Goal: Book appointment/travel/reservation

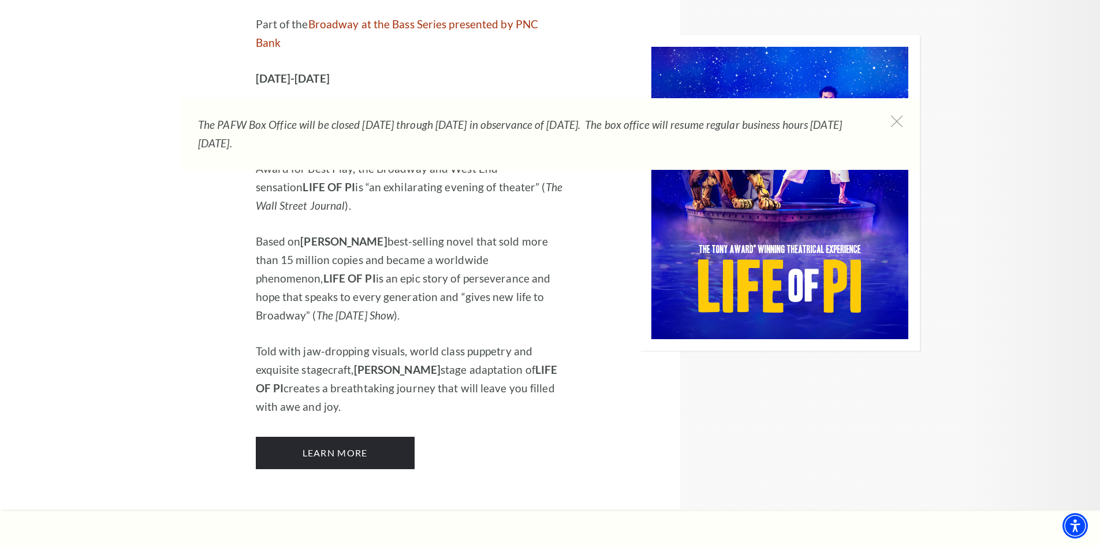
scroll to position [1097, 0]
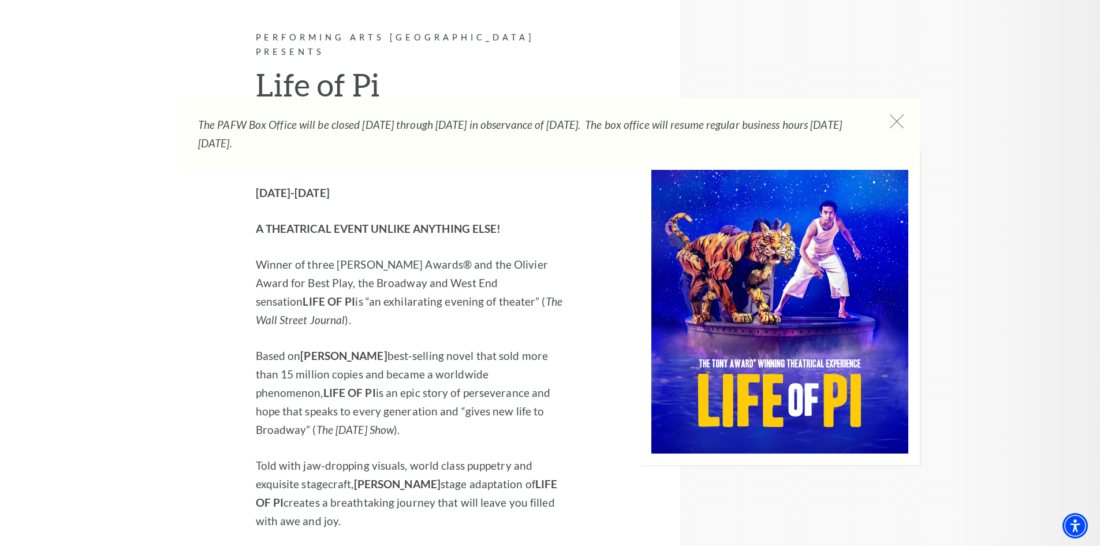
click at [897, 126] on icon at bounding box center [896, 121] width 14 height 14
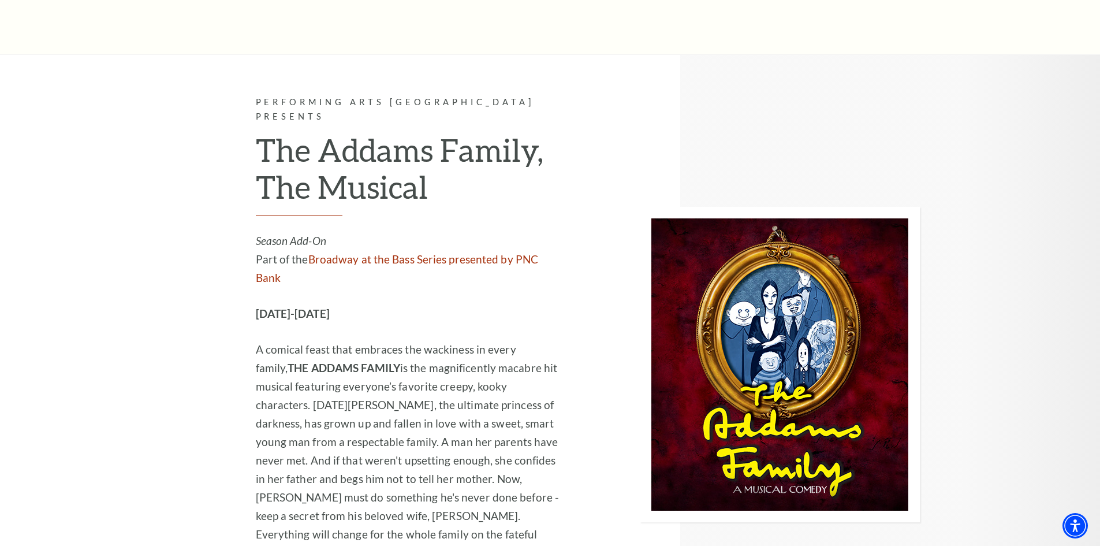
scroll to position [2599, 0]
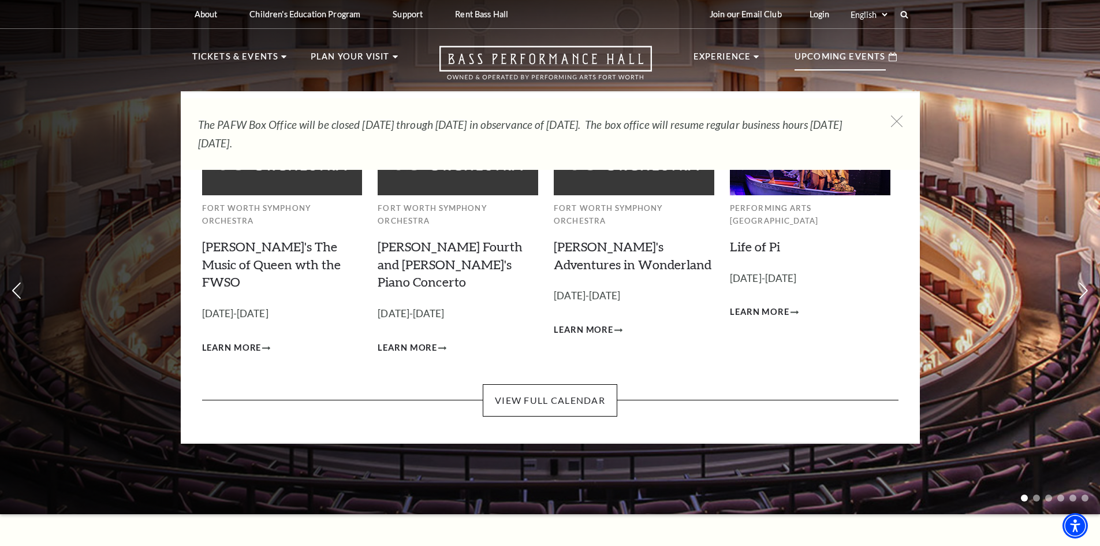
click at [866, 74] on li "Upcoming Events Fort Worth Symphony Orchestra [PERSON_NAME]'s The Music of Quee…" at bounding box center [845, 65] width 125 height 51
click at [583, 384] on link "View Full Calendar" at bounding box center [550, 400] width 135 height 32
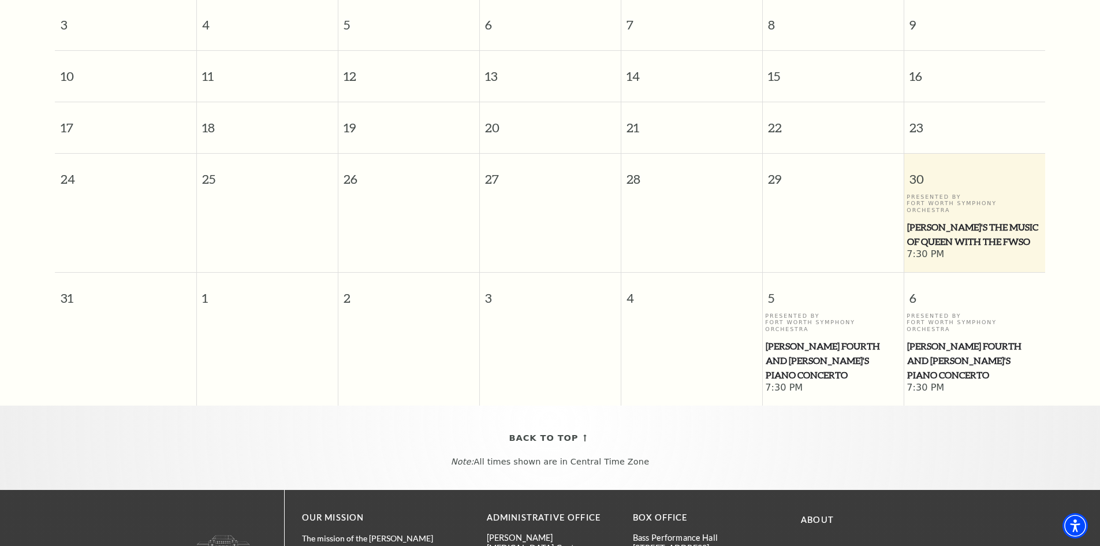
scroll to position [102, 0]
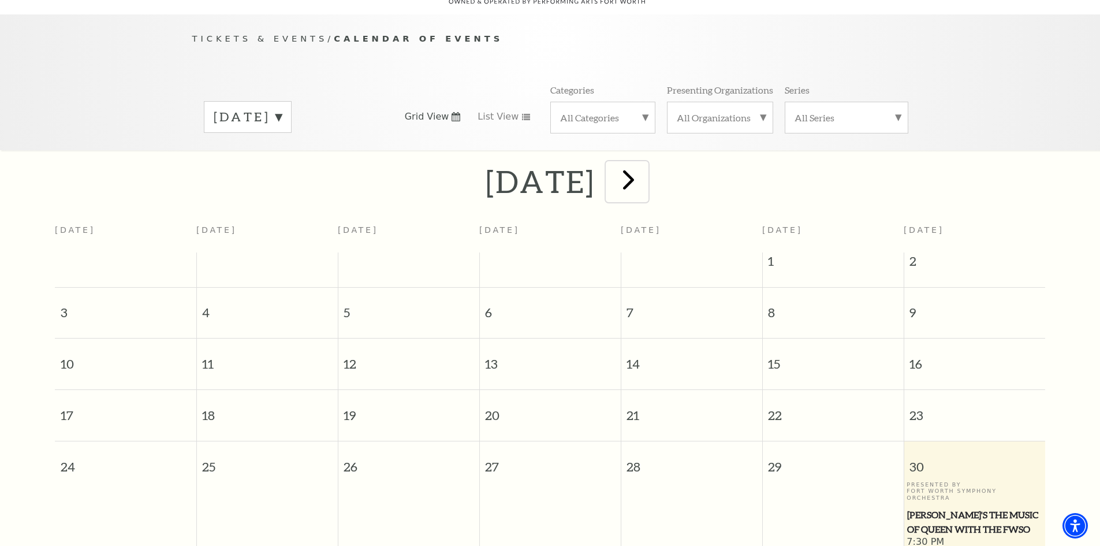
click at [645, 164] on span "next" at bounding box center [628, 179] width 33 height 33
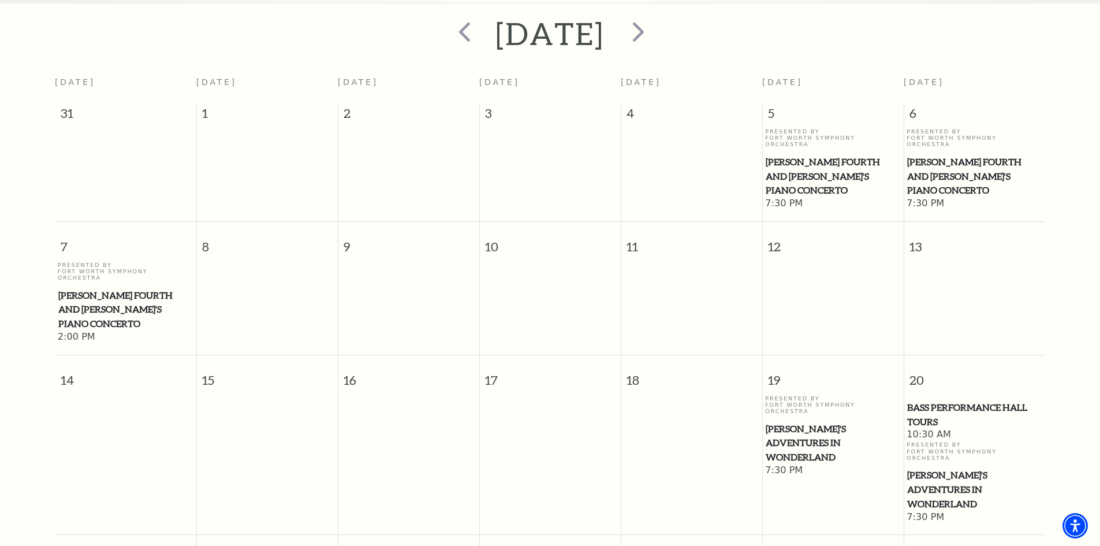
scroll to position [218, 0]
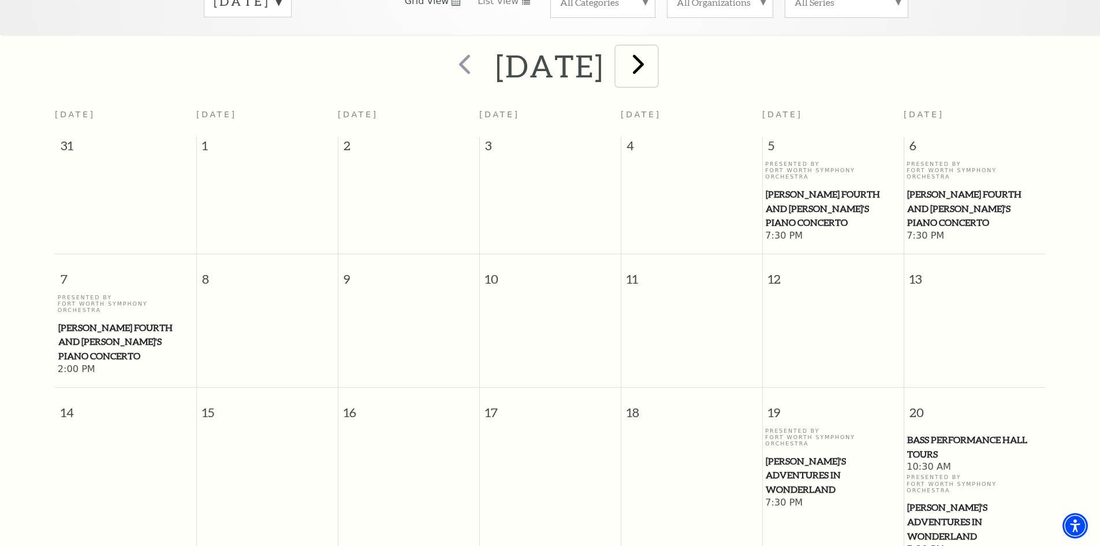
click at [655, 47] on span "next" at bounding box center [638, 63] width 33 height 33
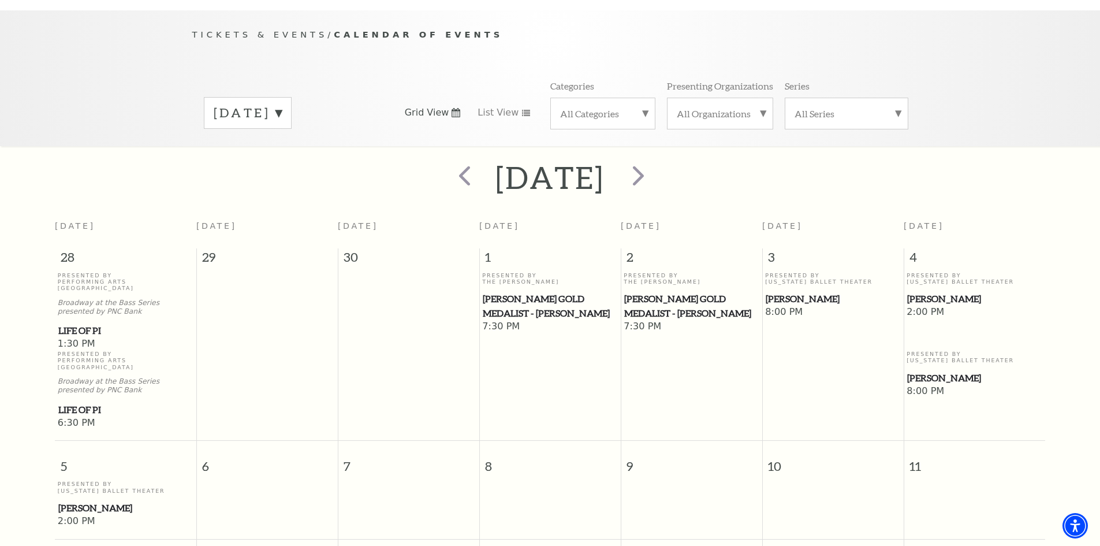
scroll to position [102, 0]
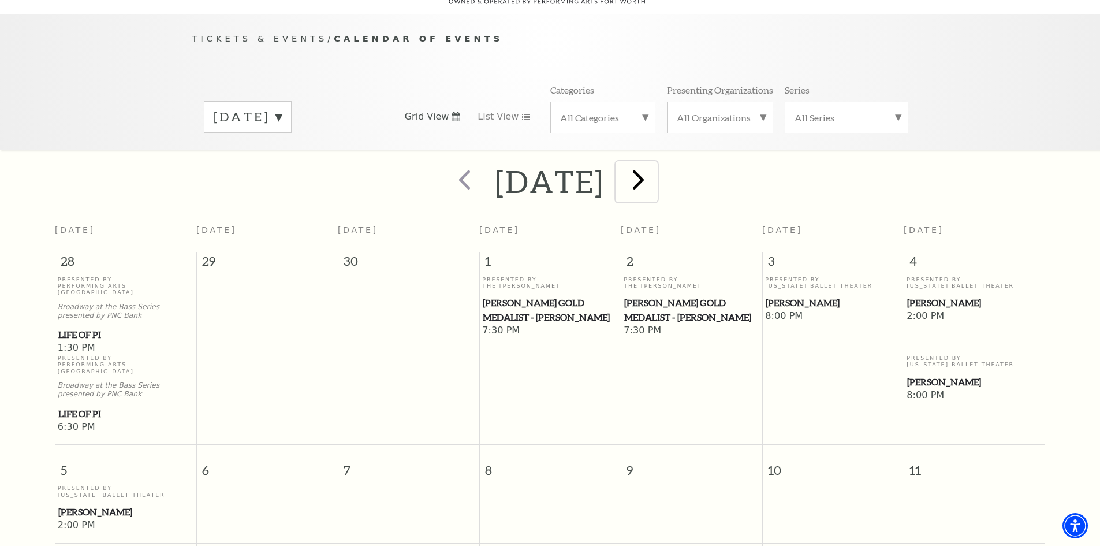
click at [655, 182] on span "next" at bounding box center [638, 179] width 33 height 33
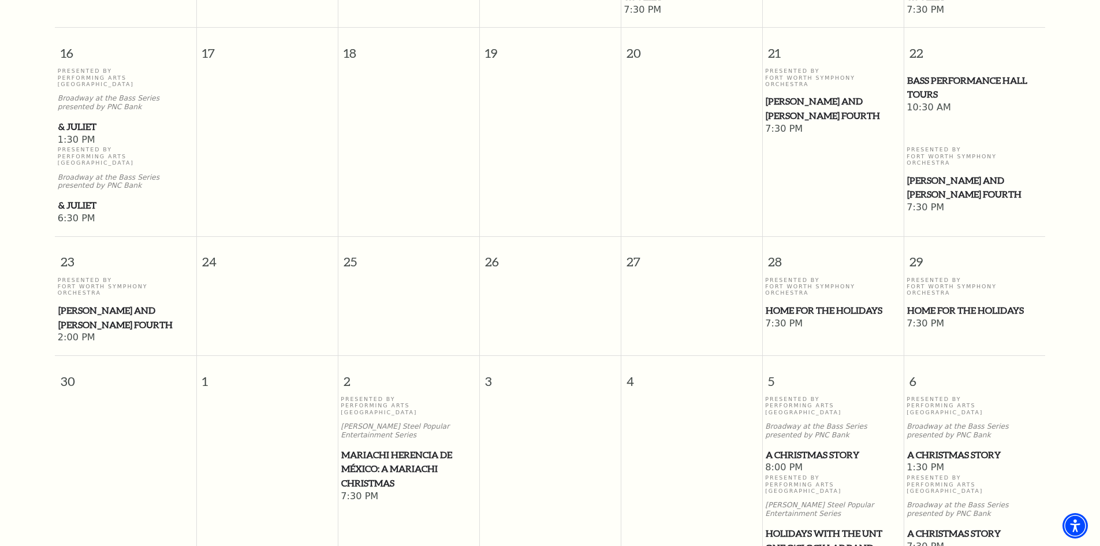
scroll to position [968, 0]
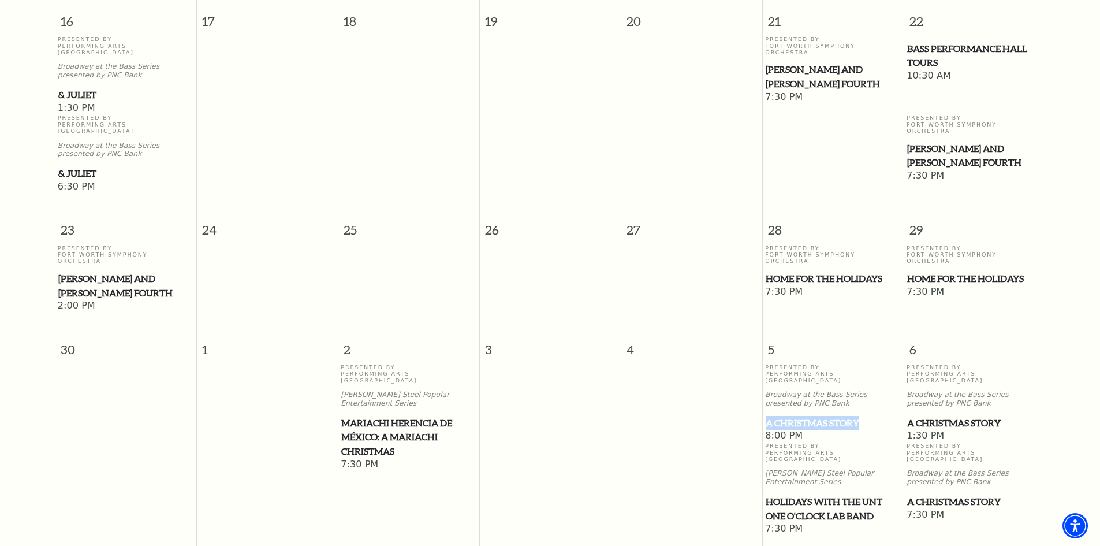
drag, startPoint x: 763, startPoint y: 355, endPoint x: 869, endPoint y: 349, distance: 105.8
click at [869, 364] on td "Presented By Performing Arts Fort Worth Broadway at the Bass Series presented b…" at bounding box center [832, 403] width 141 height 79
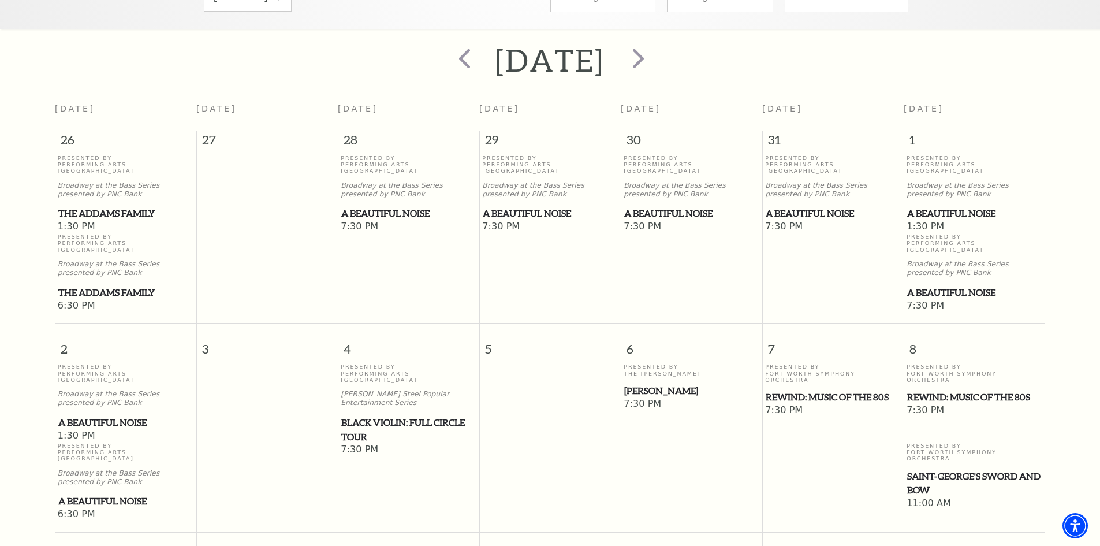
scroll to position [160, 0]
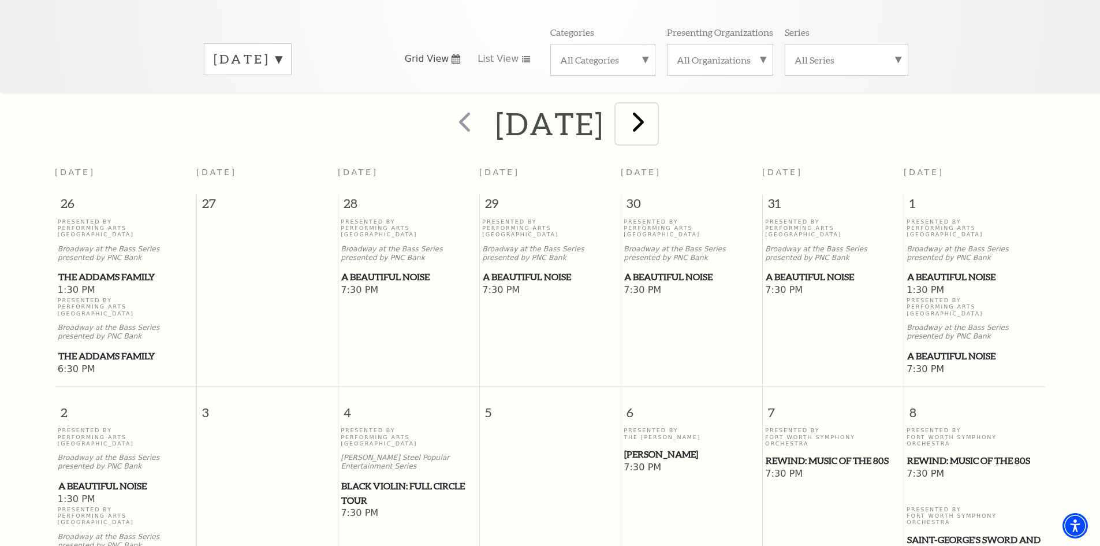
click at [655, 114] on span "next" at bounding box center [638, 121] width 33 height 33
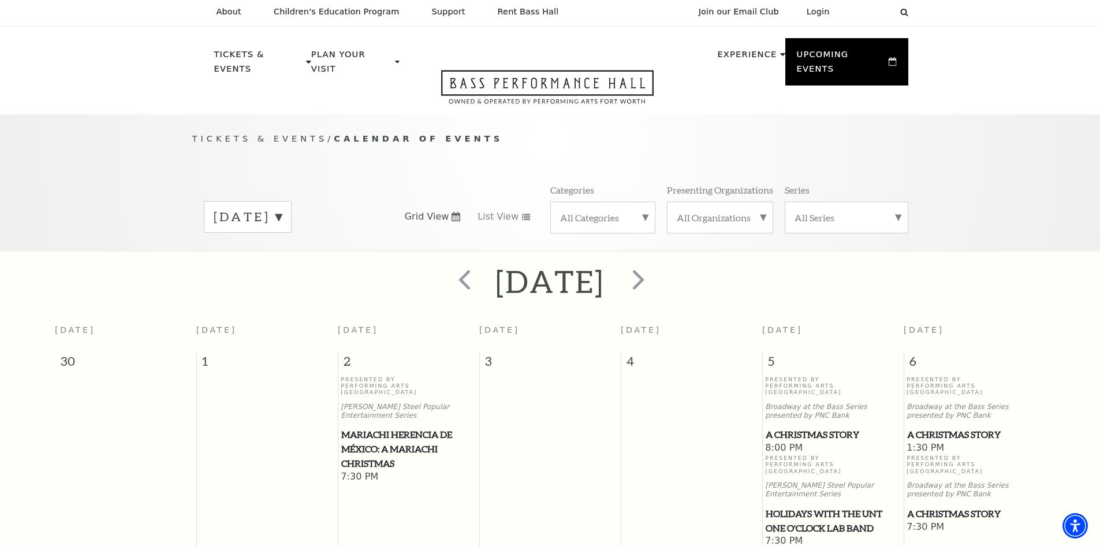
scroll to position [0, 0]
click at [655, 281] on span "next" at bounding box center [638, 281] width 33 height 33
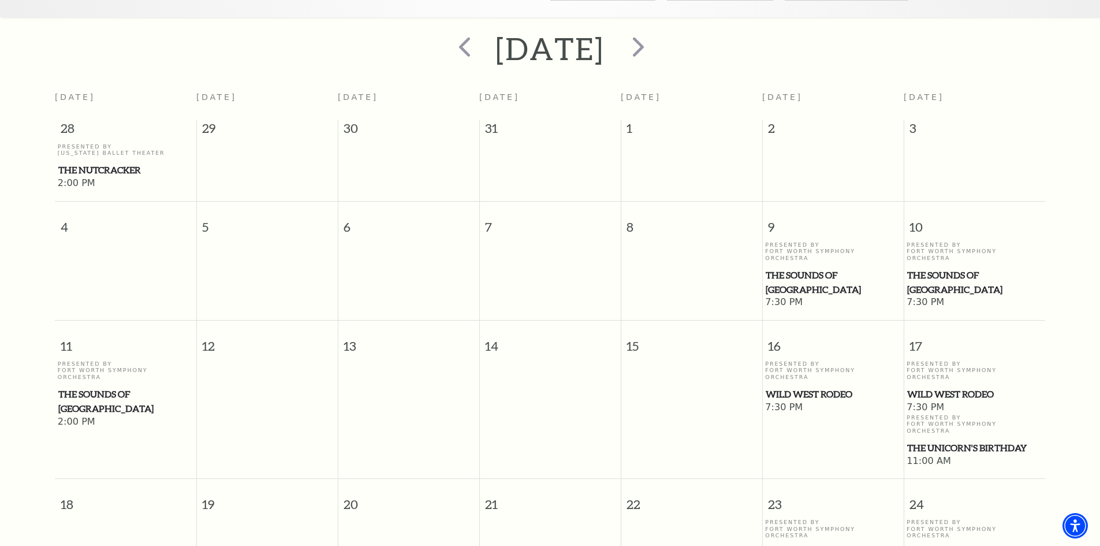
scroll to position [160, 0]
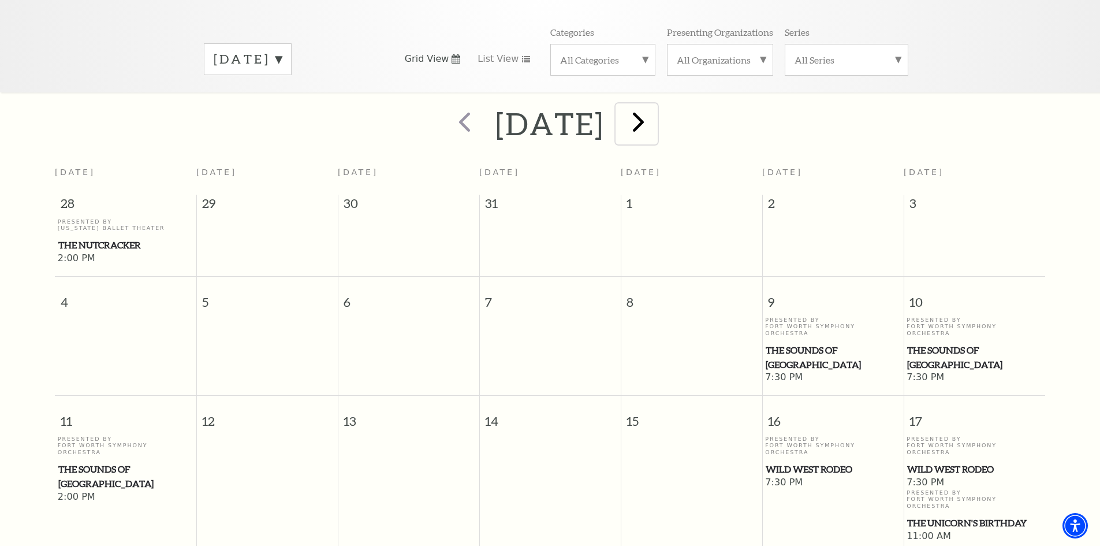
click at [655, 115] on span "next" at bounding box center [638, 121] width 33 height 33
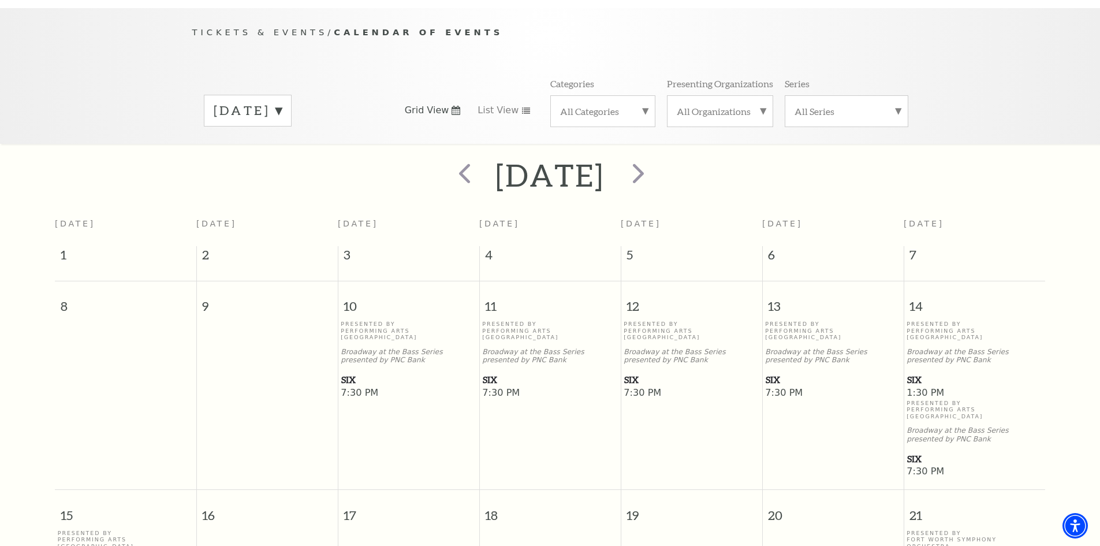
scroll to position [102, 0]
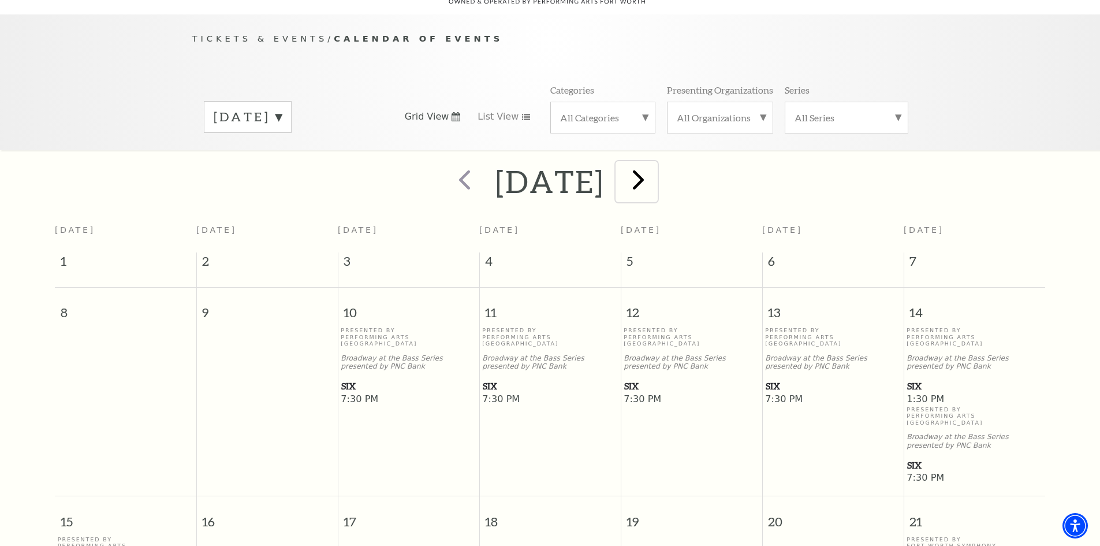
click at [655, 173] on span "next" at bounding box center [638, 179] width 33 height 33
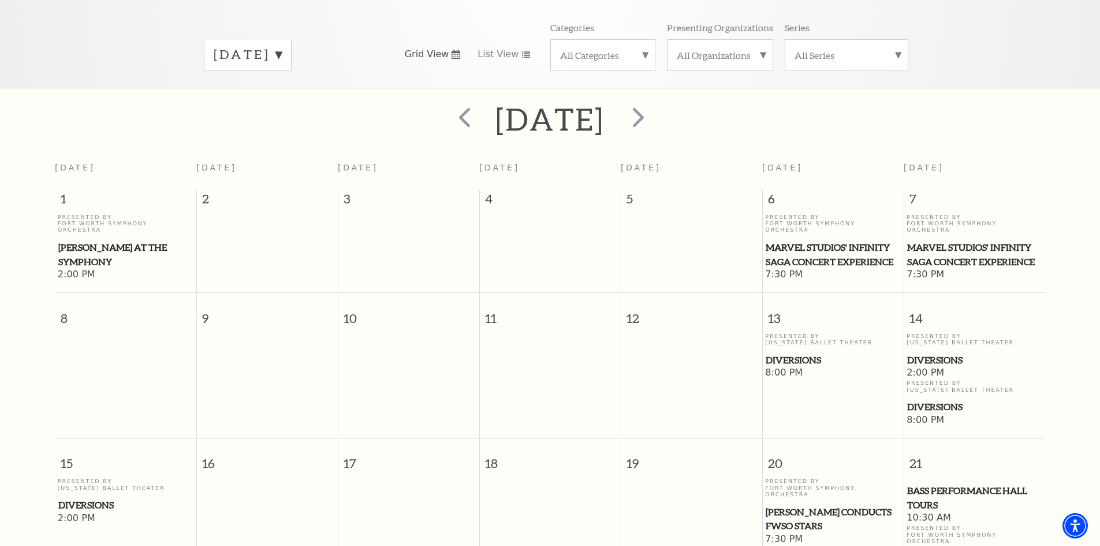
scroll to position [160, 0]
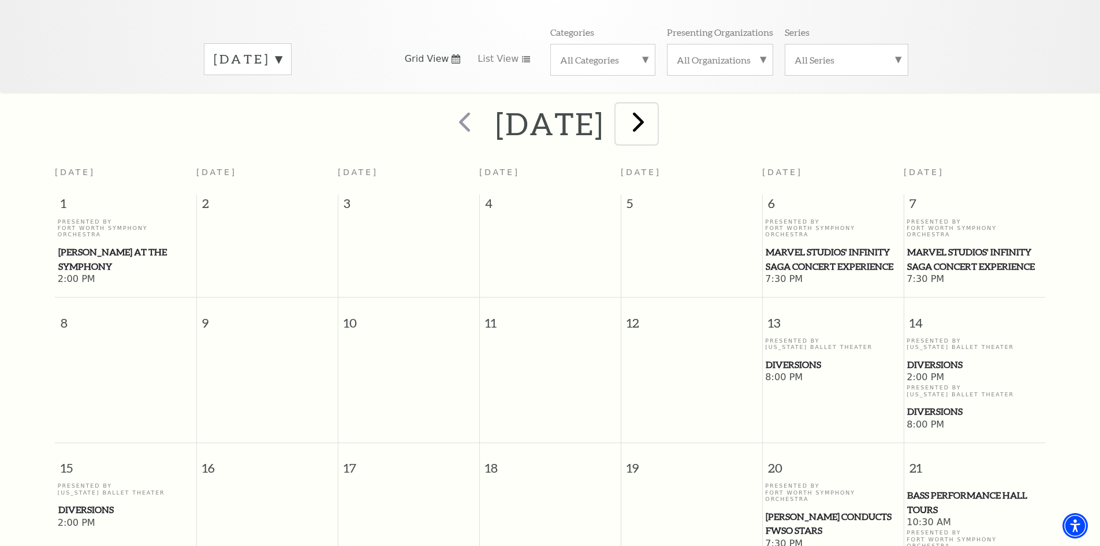
click at [655, 122] on span "next" at bounding box center [638, 121] width 33 height 33
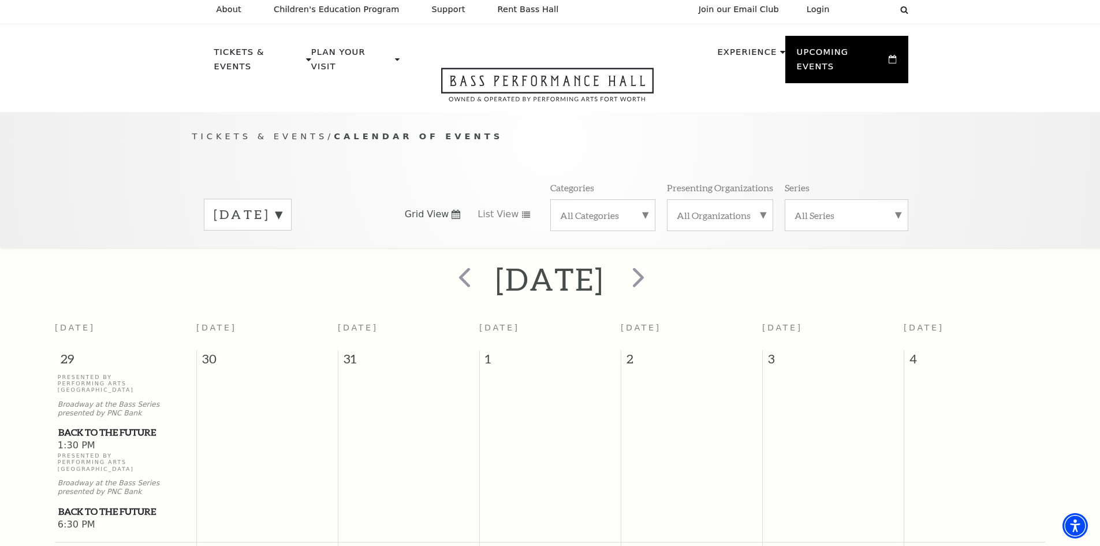
scroll to position [0, 0]
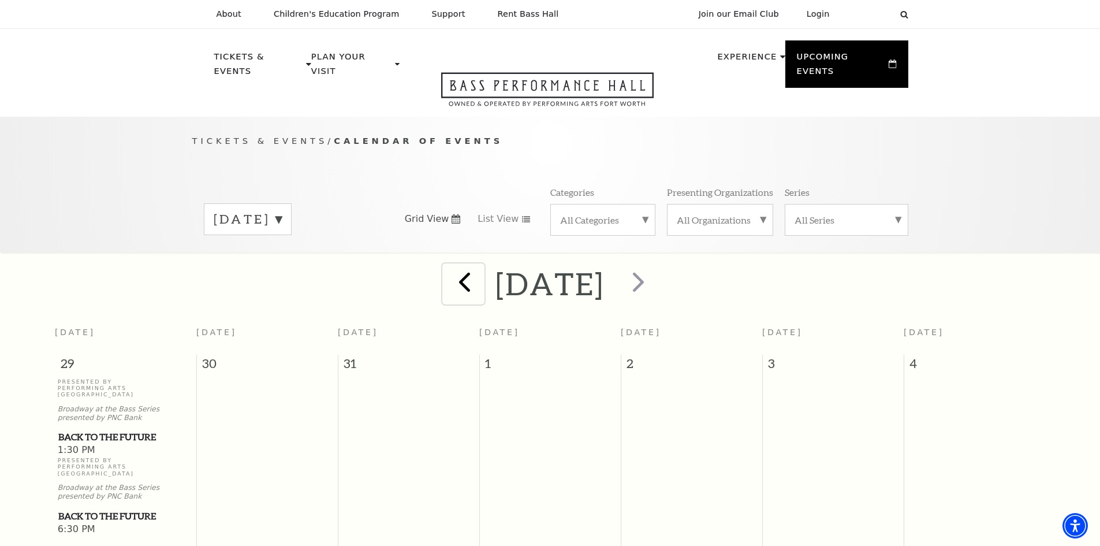
click at [448, 279] on span "prev" at bounding box center [464, 281] width 33 height 33
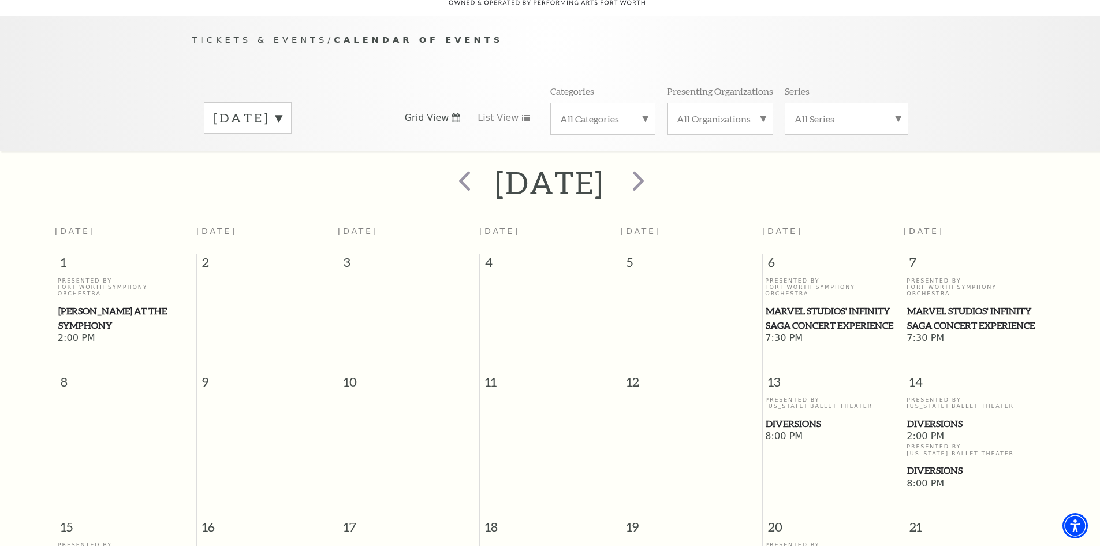
scroll to position [102, 0]
click at [448, 172] on span "prev" at bounding box center [464, 179] width 33 height 33
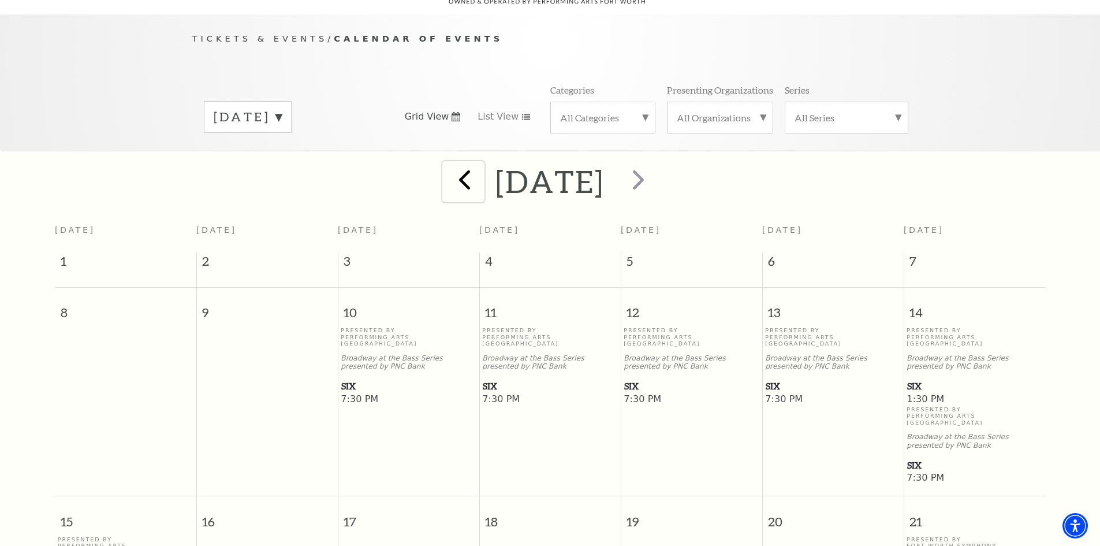
click at [448, 178] on span "prev" at bounding box center [464, 179] width 33 height 33
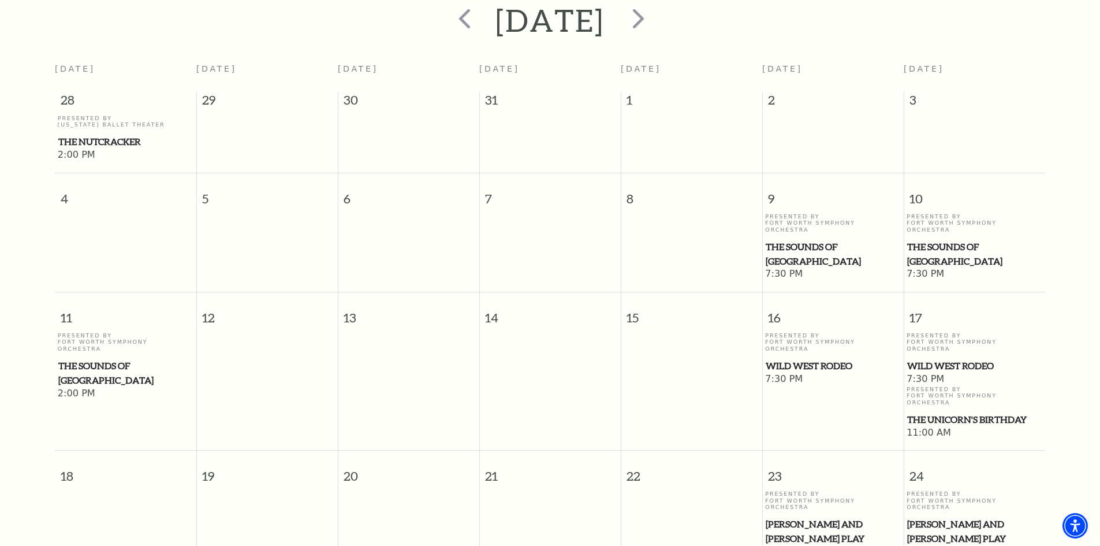
scroll to position [275, 0]
